Goal: Task Accomplishment & Management: Manage account settings

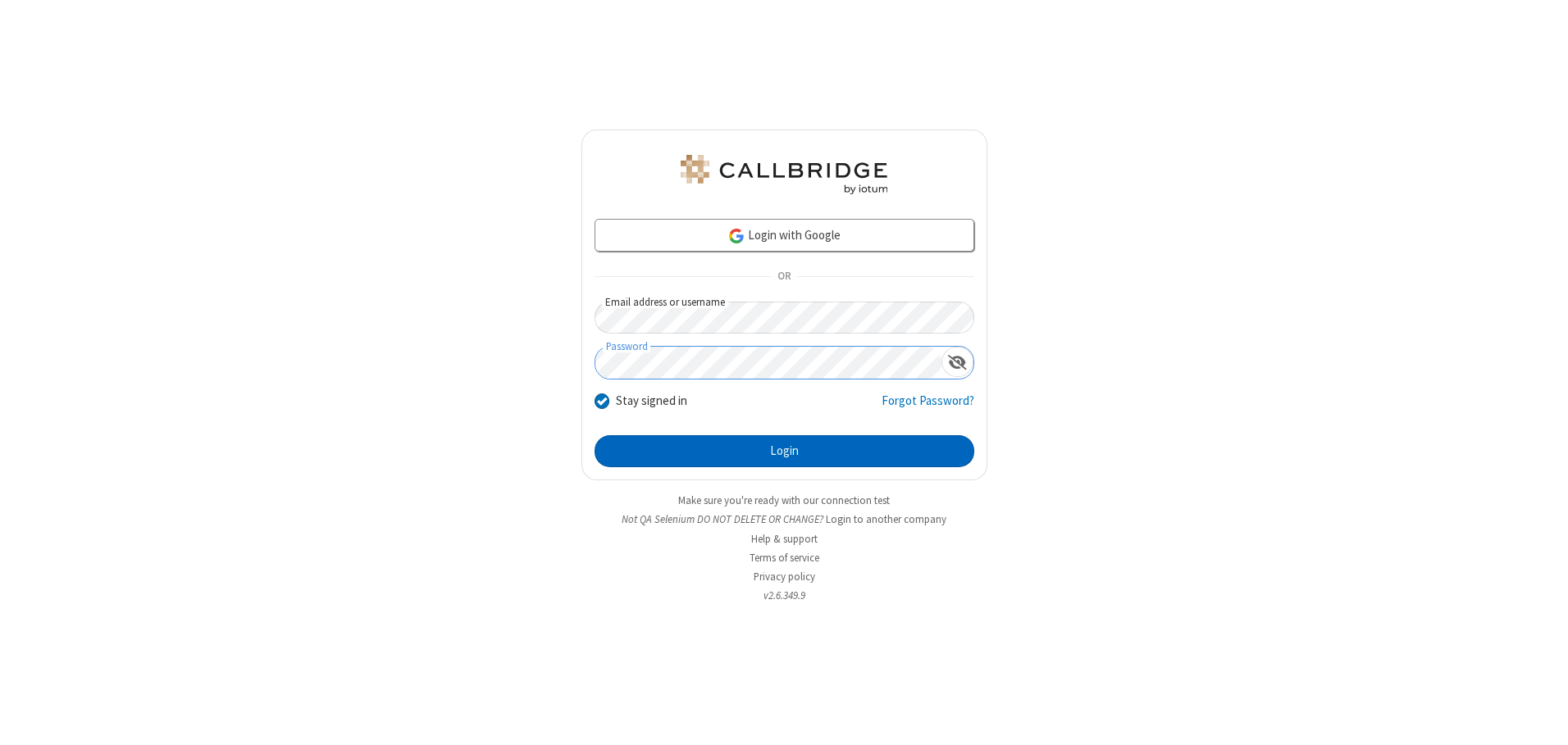
click at [784, 451] on button "Login" at bounding box center [784, 451] width 379 height 33
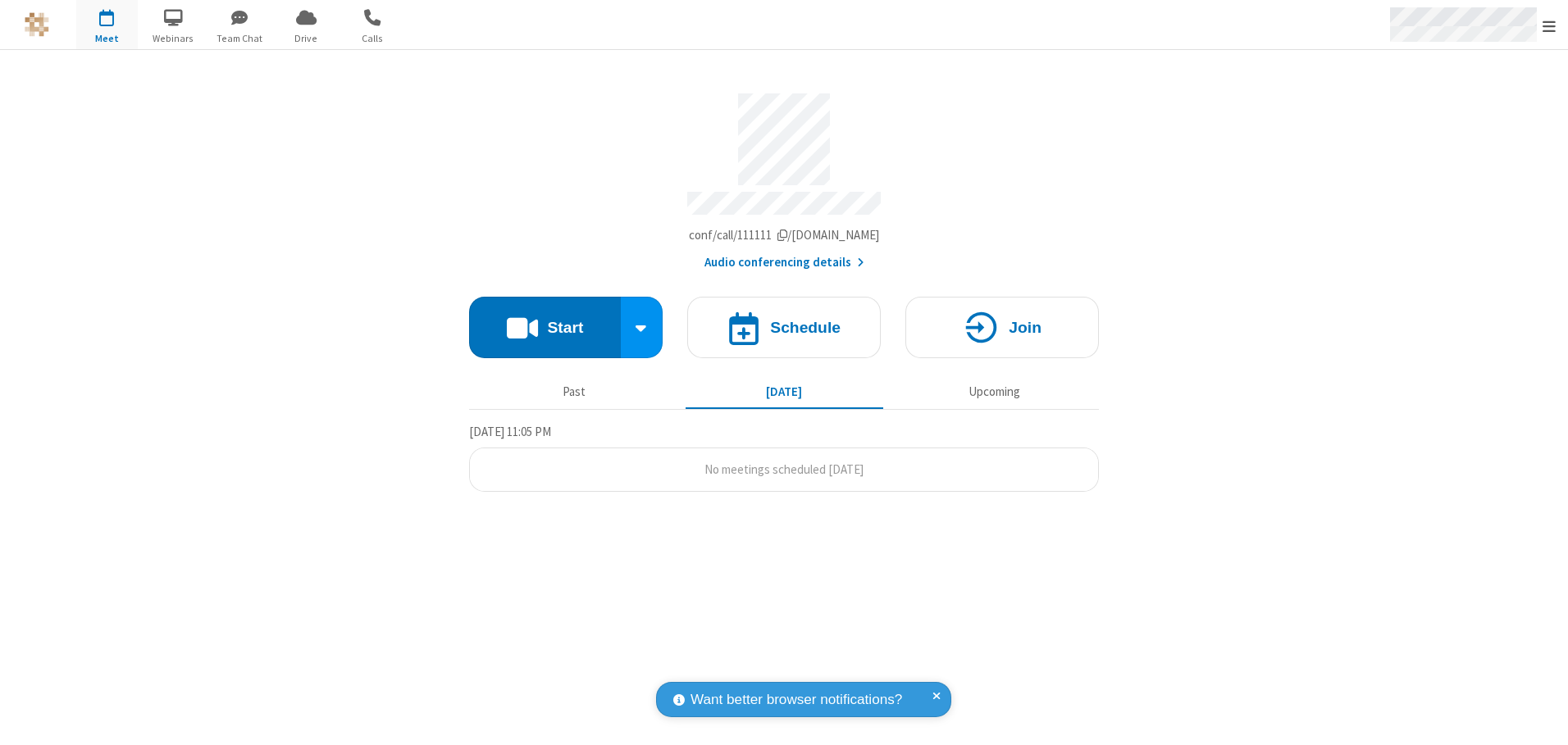
click at [1549, 26] on span "Open menu" at bounding box center [1548, 26] width 13 height 16
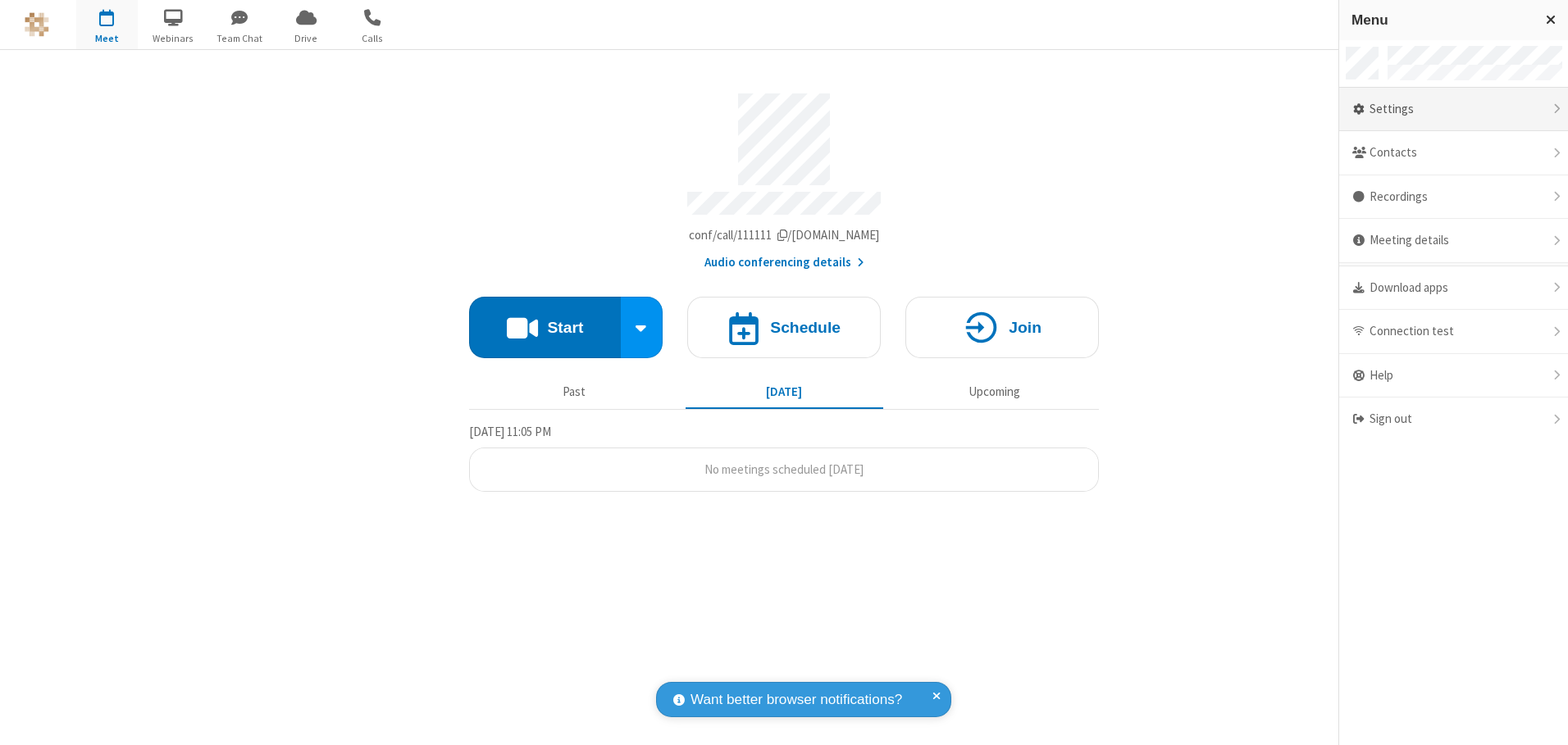
click at [1453, 109] on div "Settings" at bounding box center [1453, 110] width 229 height 45
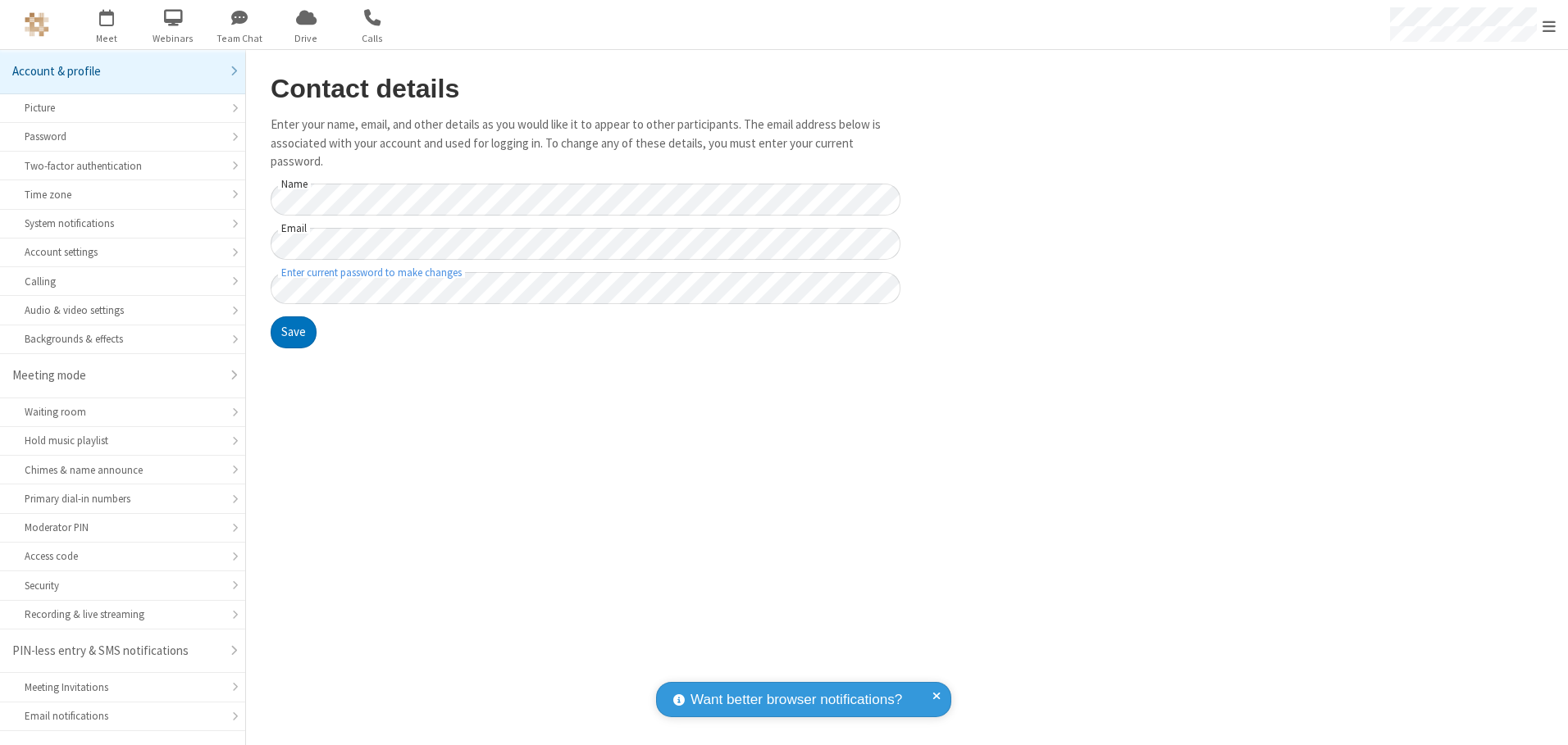
scroll to position [29, 0]
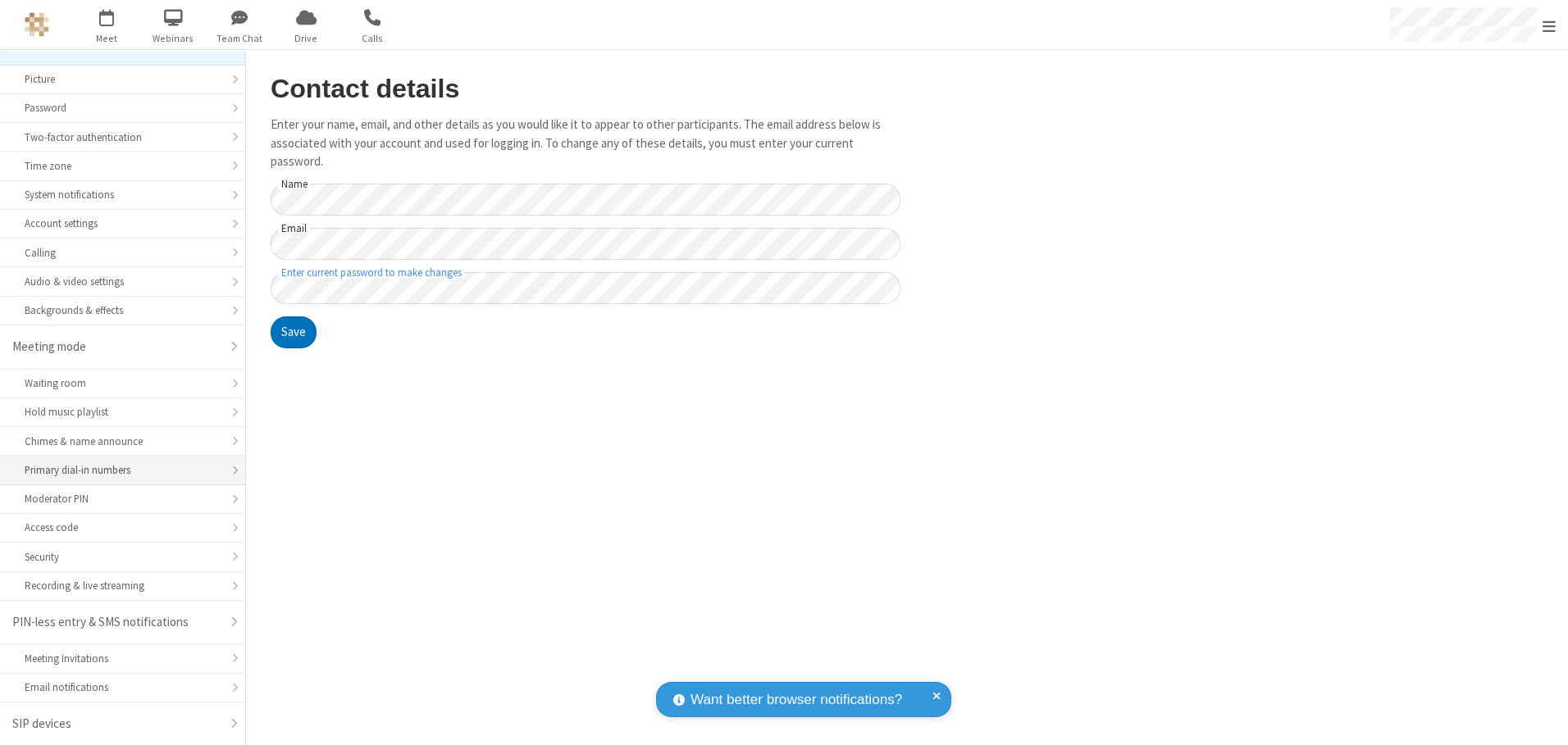
click at [116, 471] on div "Primary dial-in numbers" at bounding box center [122, 470] width 196 height 15
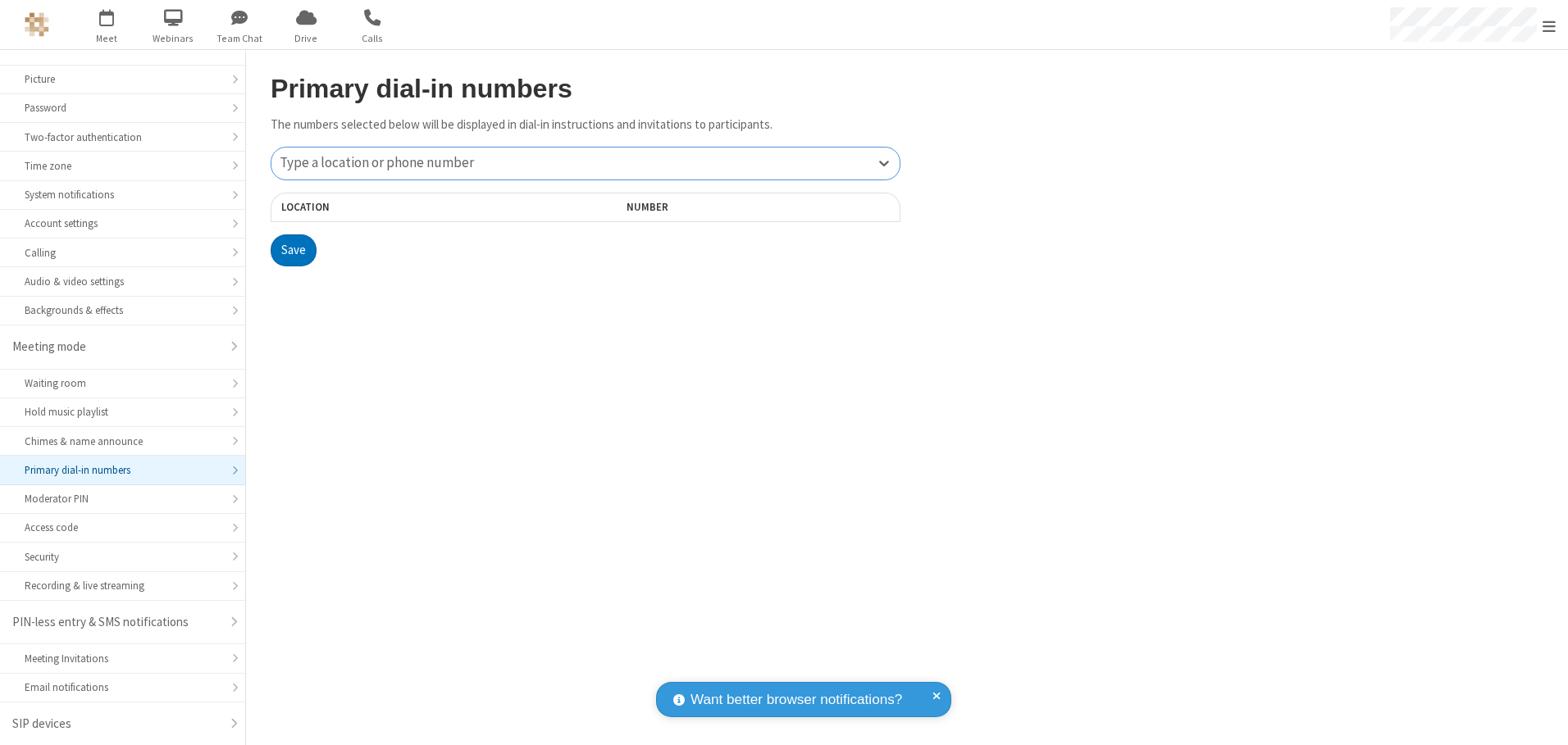
click at [586, 164] on div "Type a location or phone number" at bounding box center [585, 163] width 628 height 32
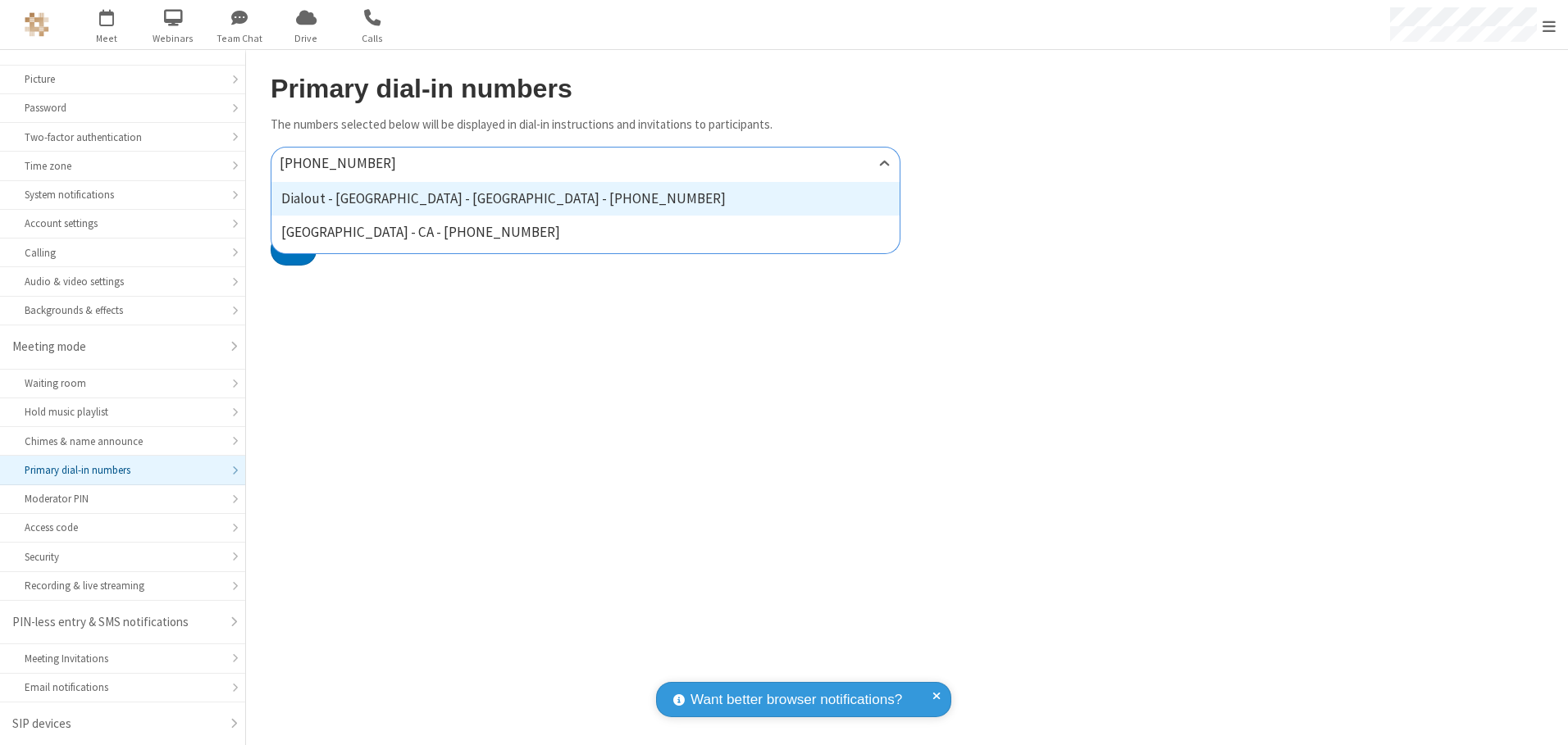
type input "[PHONE_NUMBER]"
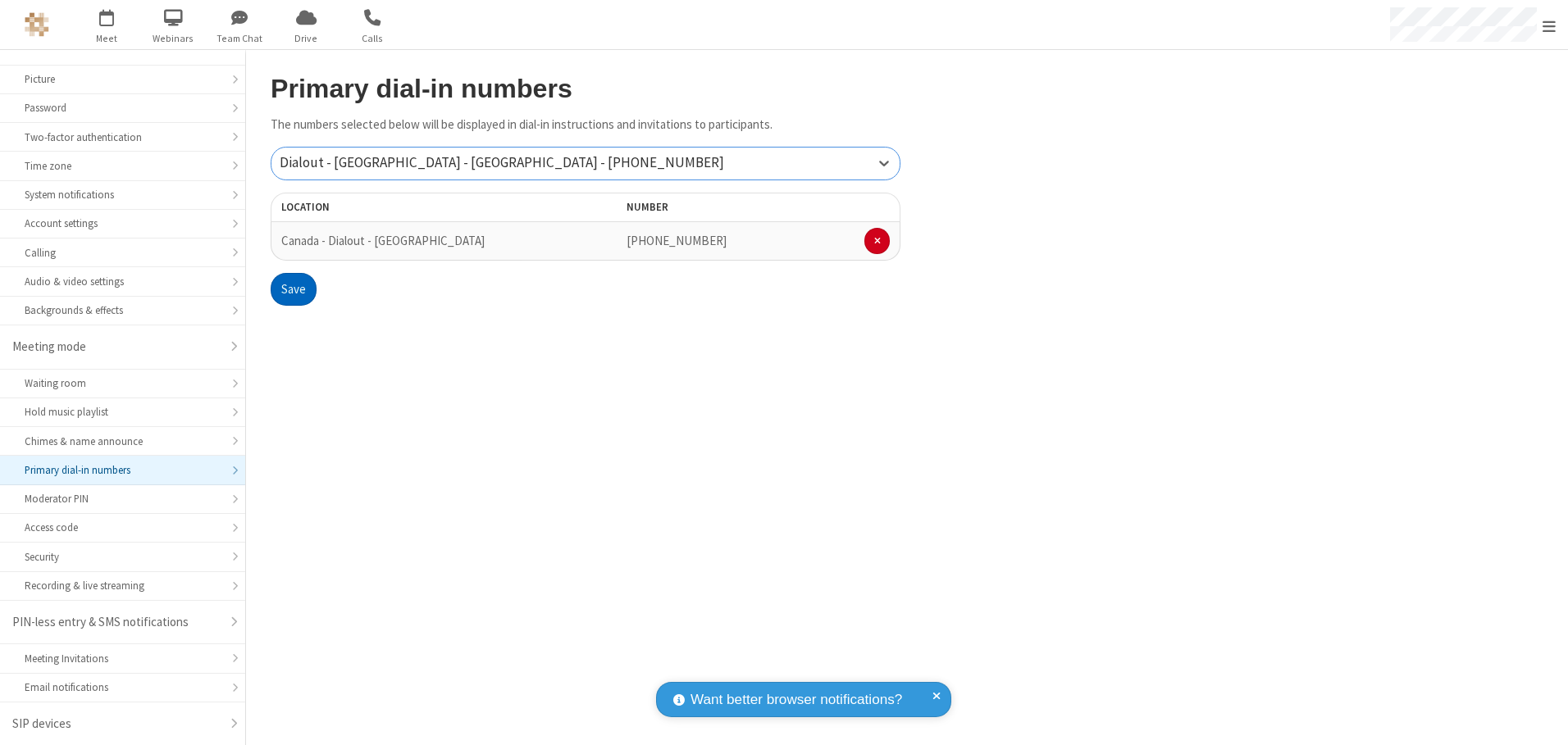
click at [293, 289] on button "Save" at bounding box center [294, 289] width 46 height 33
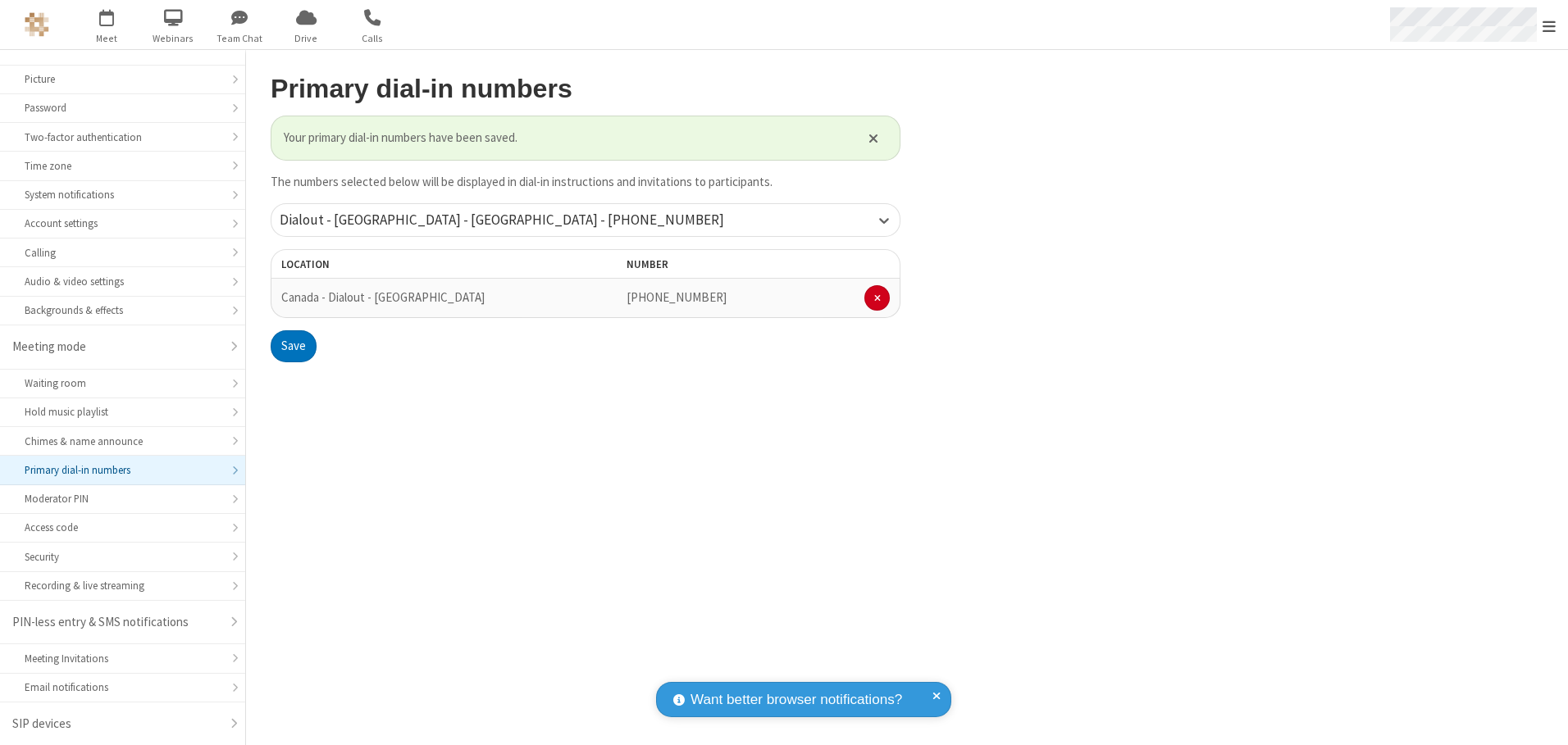
click at [1549, 26] on span "Open menu" at bounding box center [1548, 26] width 13 height 16
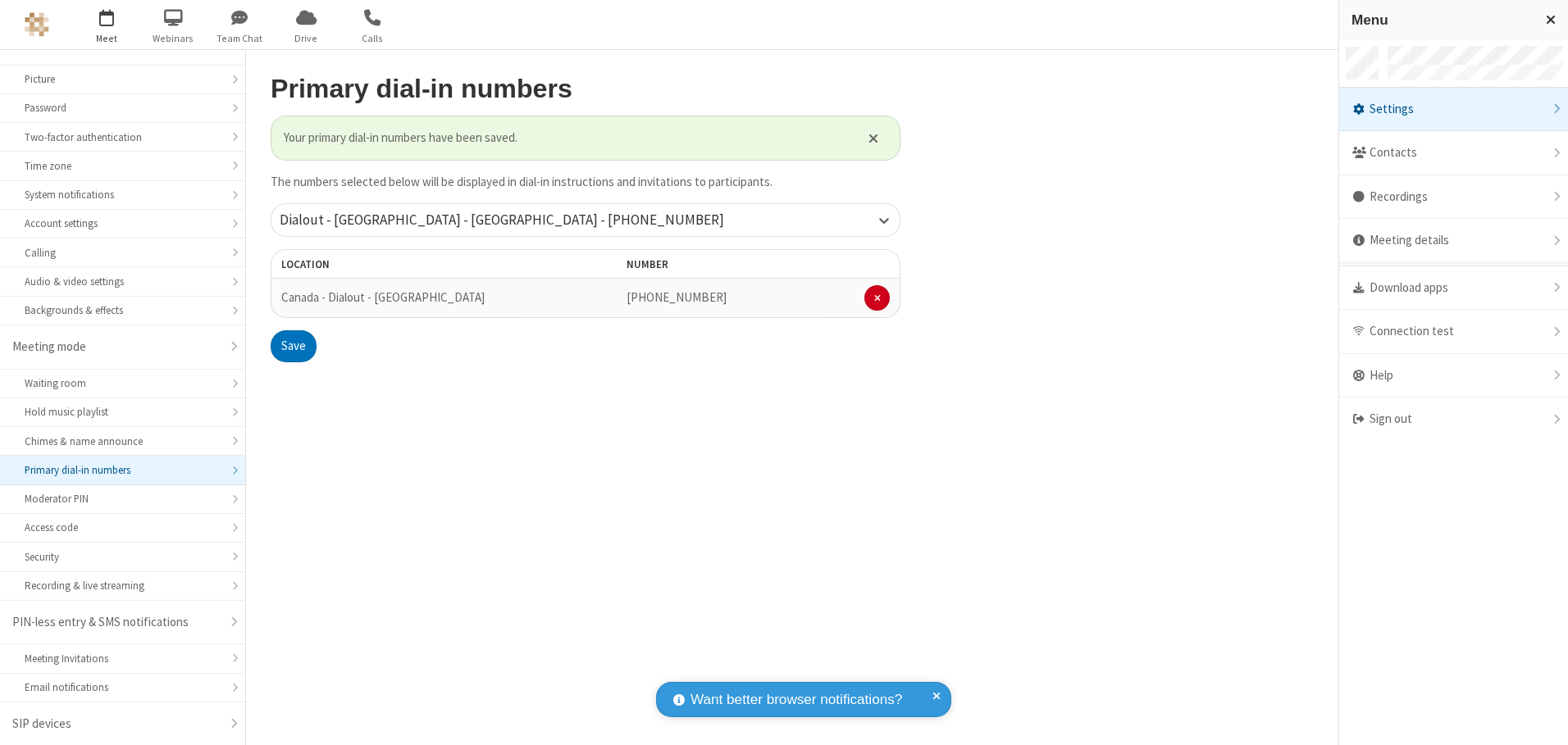
click at [106, 25] on span "button" at bounding box center [107, 17] width 62 height 28
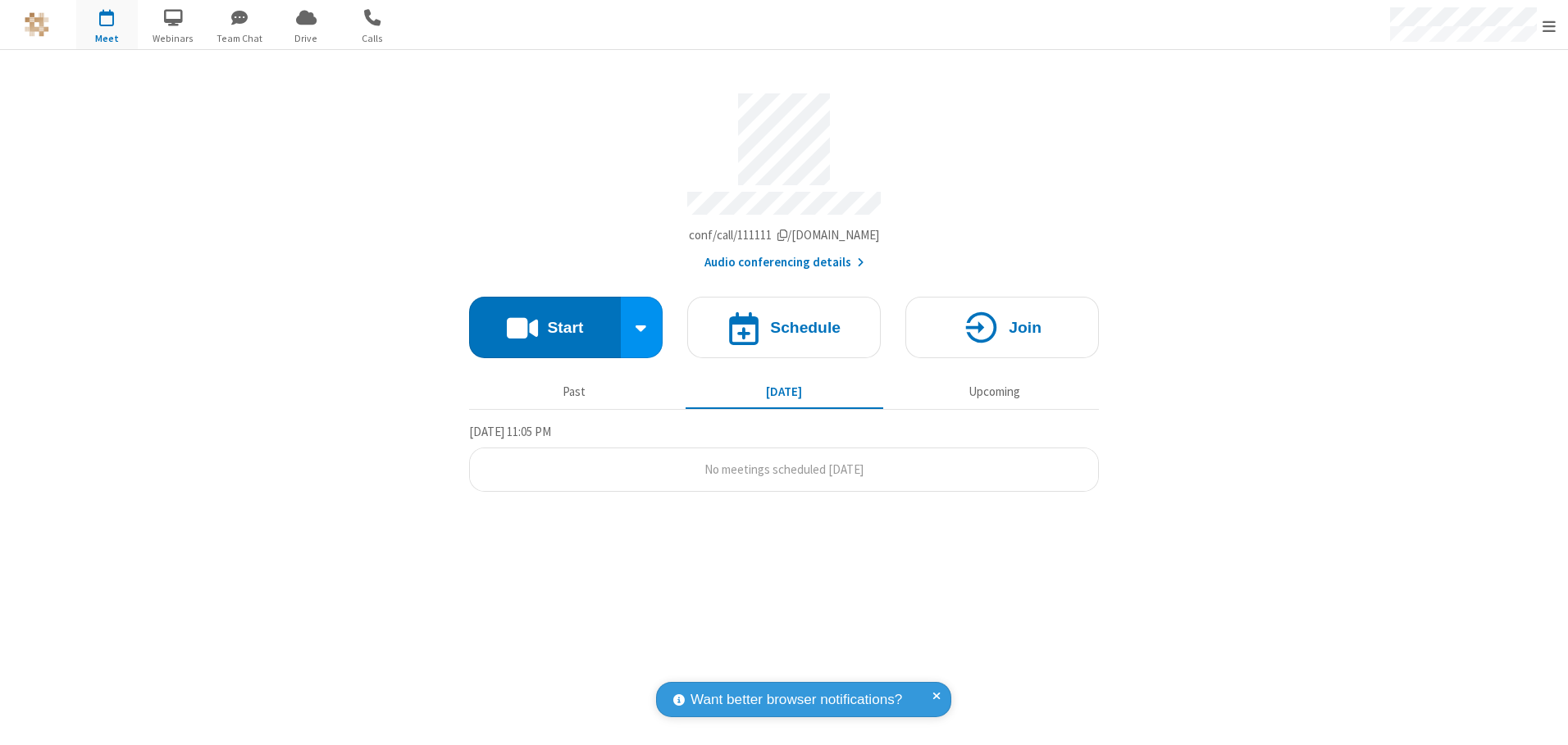
click at [783, 257] on button "Audio conferencing details" at bounding box center [784, 263] width 160 height 19
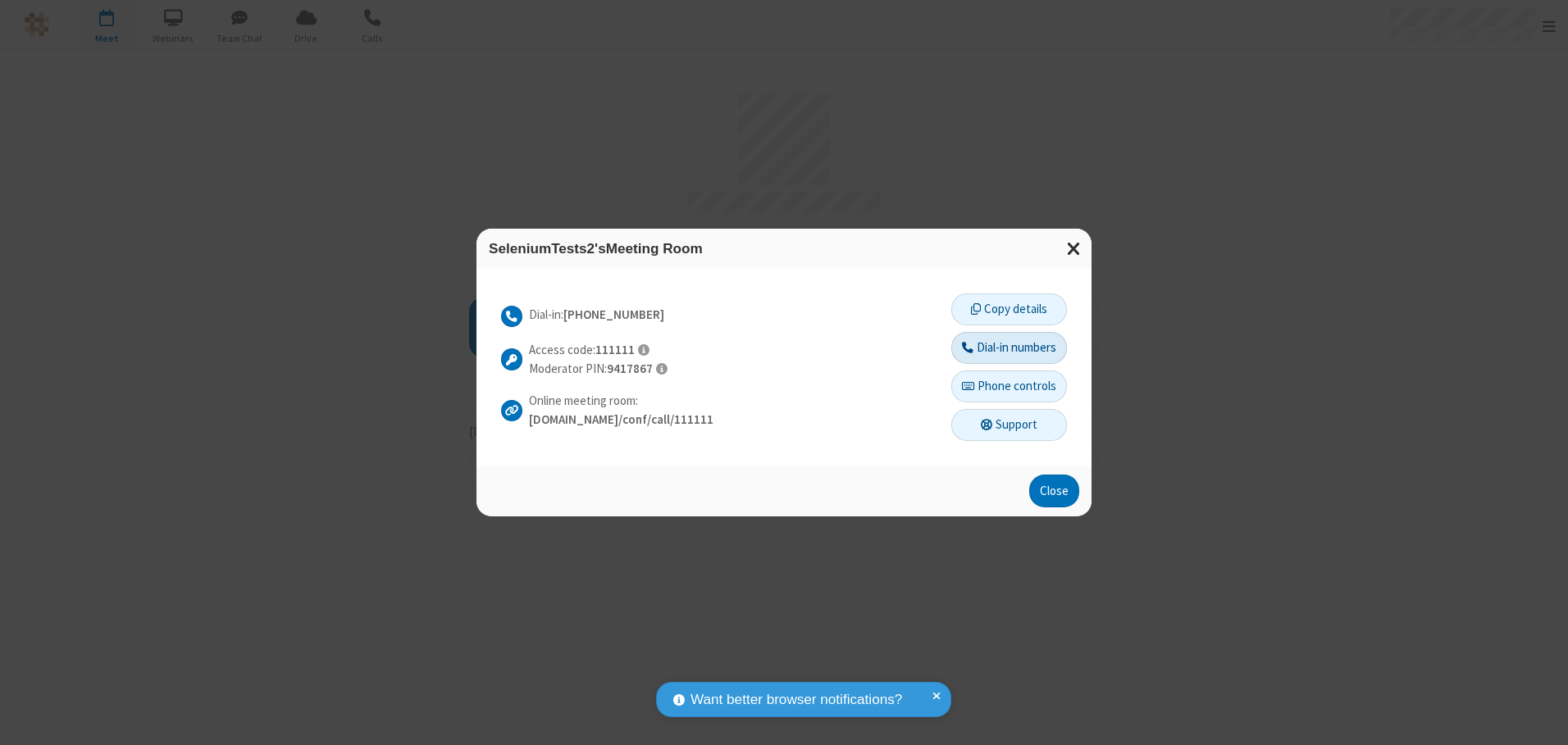
click at [1008, 348] on button "Dial-in numbers" at bounding box center [1009, 349] width 116 height 33
